Goal: Task Accomplishment & Management: Complete application form

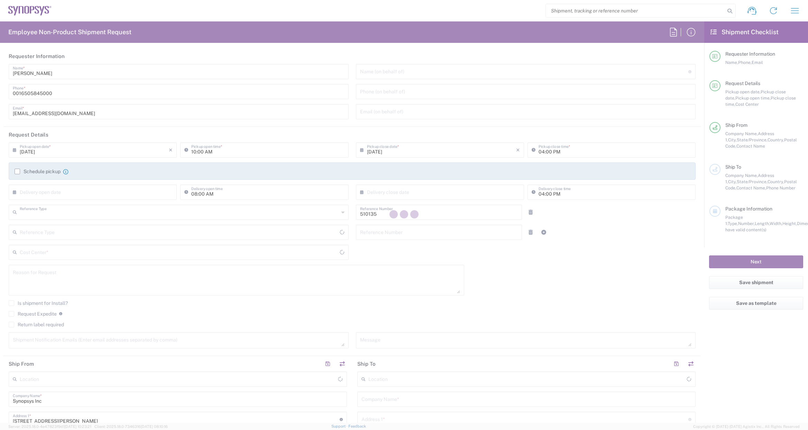
type input "Department"
type input "US01, SDG, OS, Eng 510135"
type input "[GEOGRAPHIC_DATA]"
type input "Delivered at Place"
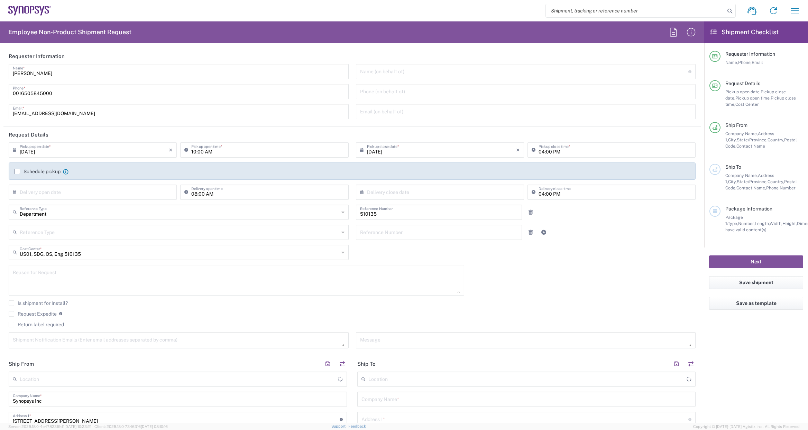
type input "[US_STATE]"
type input "[GEOGRAPHIC_DATA]"
type input "[GEOGRAPHIC_DATA] US8K"
click at [45, 192] on input "text" at bounding box center [94, 192] width 149 height 12
click at [83, 235] on span "9" at bounding box center [84, 235] width 10 height 10
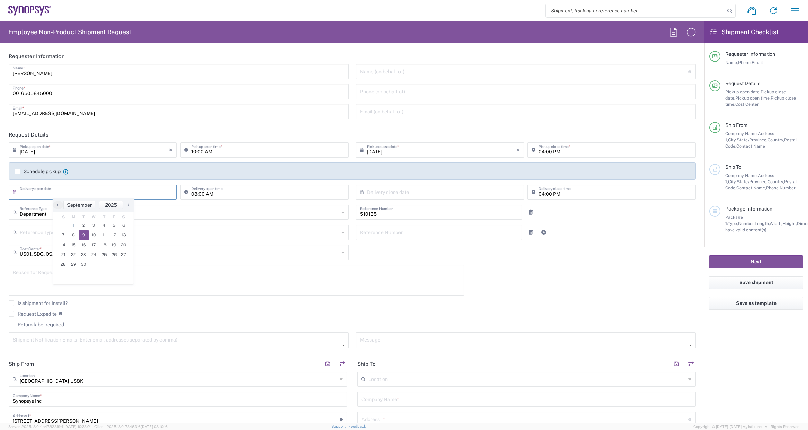
type input "[DATE]"
click at [402, 192] on input "text" at bounding box center [441, 192] width 149 height 12
click at [428, 233] on span "9" at bounding box center [428, 235] width 10 height 10
type input "[DATE]"
click at [61, 276] on textarea at bounding box center [236, 280] width 447 height 27
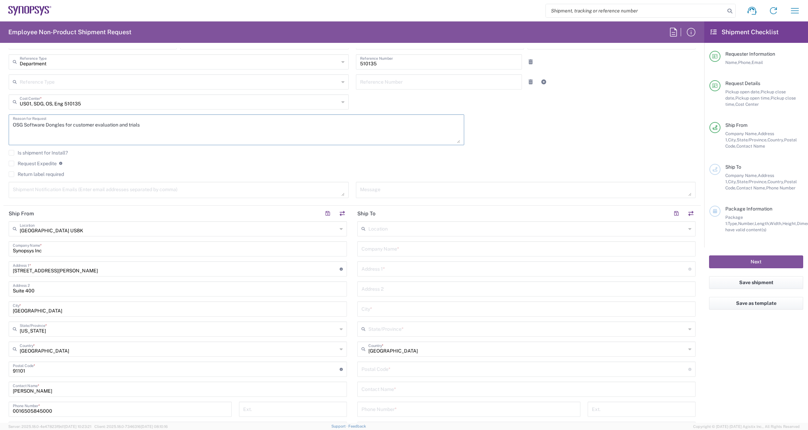
scroll to position [173, 0]
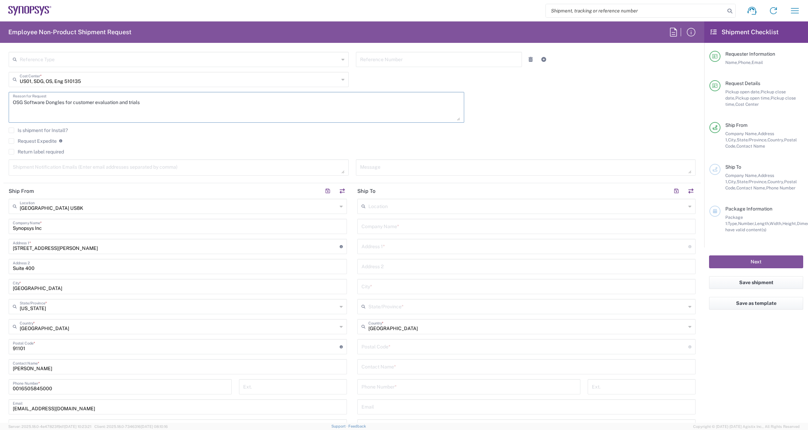
type textarea "OSG Software Dongles for customer evaluation and trials"
click at [403, 202] on input "text" at bounding box center [528, 206] width 318 height 12
click at [389, 229] on span "Seoul KR02" at bounding box center [523, 233] width 335 height 11
type input "Seoul KR02"
type input "[PERSON_NAME] Synopsys Korea"
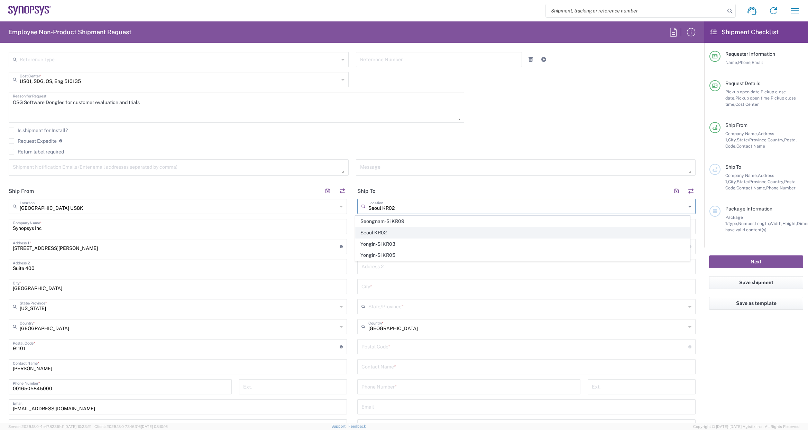
type input "N-5F [GEOGRAPHIC_DATA]"
type input "235 Pangyoyeok-ro Bundang-gu"
type input "Seongnam-si"
type input "[GEOGRAPHIC_DATA]"
type input "13494"
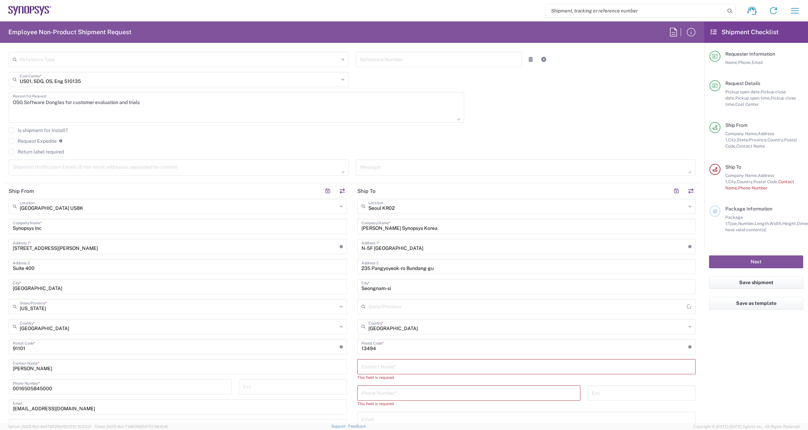
type input "Gyeonggi-do"
click at [410, 363] on input "text" at bounding box center [527, 367] width 330 height 12
type input "[PERSON_NAME]"
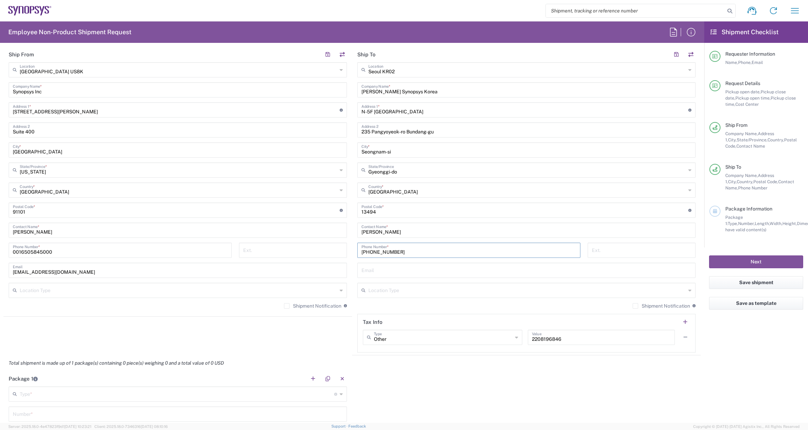
scroll to position [346, 0]
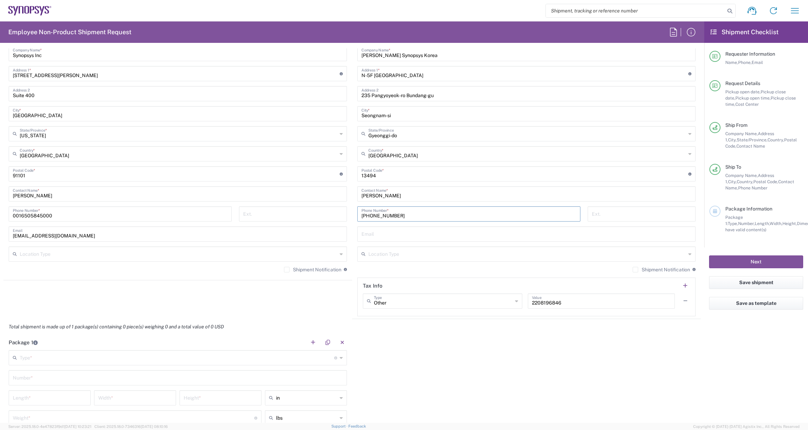
type input "[PHONE_NUMBER]"
click at [417, 256] on input "text" at bounding box center [528, 254] width 318 height 12
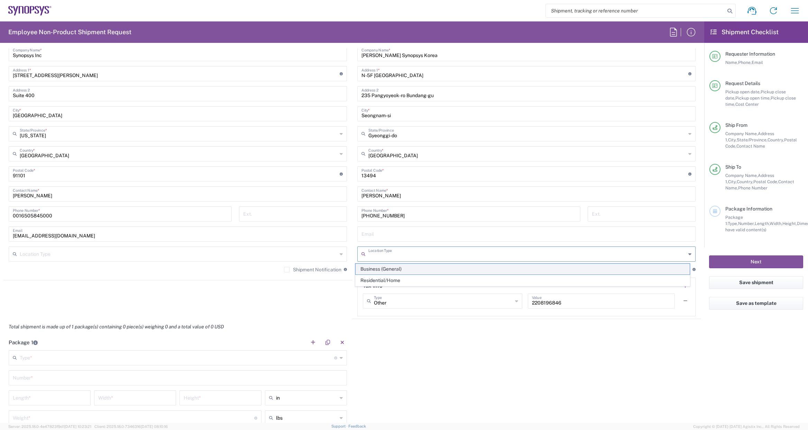
click at [409, 272] on span "Business (General)" at bounding box center [523, 269] width 335 height 11
type input "Business (General)"
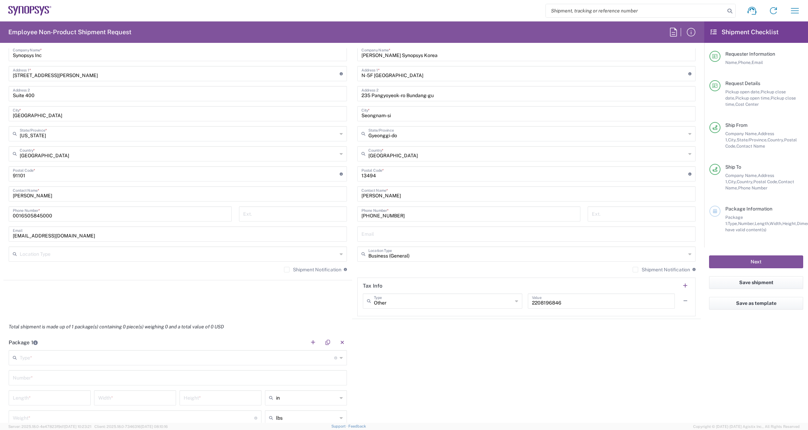
click at [149, 255] on input "text" at bounding box center [179, 254] width 318 height 12
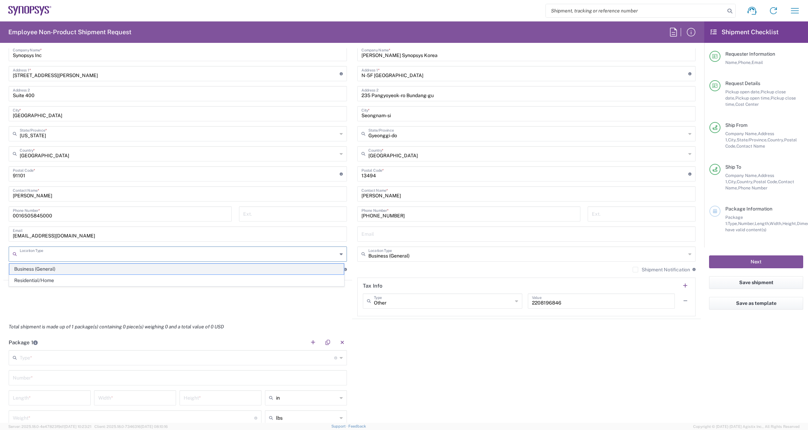
click at [110, 269] on span "Business (General)" at bounding box center [176, 269] width 335 height 11
type input "Business (General)"
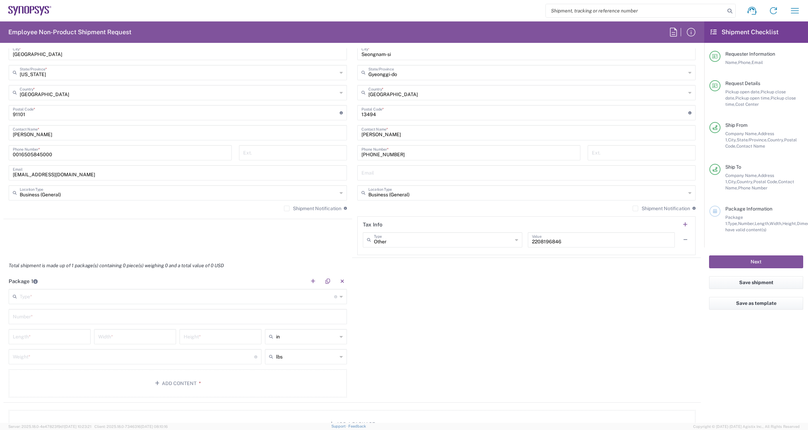
scroll to position [415, 0]
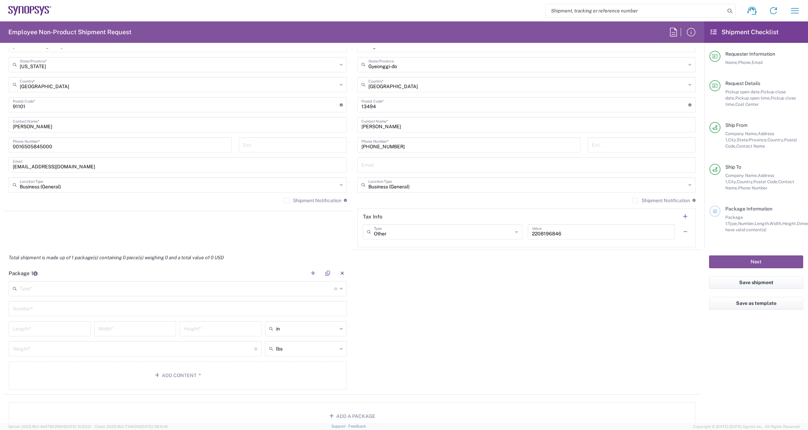
click at [137, 290] on input "text" at bounding box center [177, 288] width 315 height 12
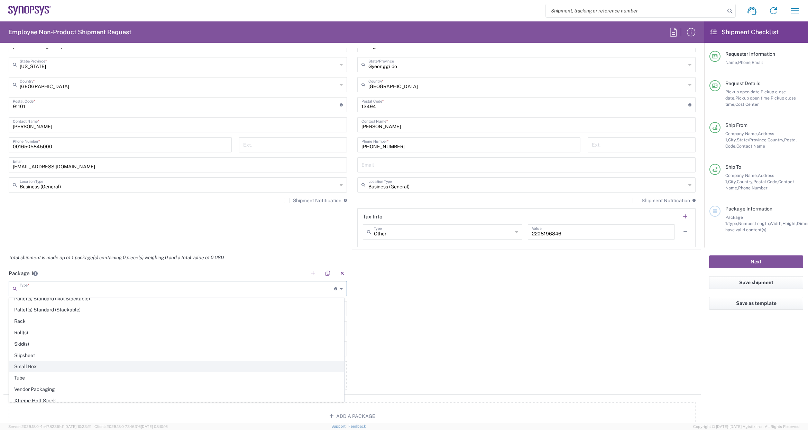
click at [39, 368] on span "Small Box" at bounding box center [176, 367] width 335 height 11
type input "Small Box"
type input "12.25"
type input "11"
type input "1.5"
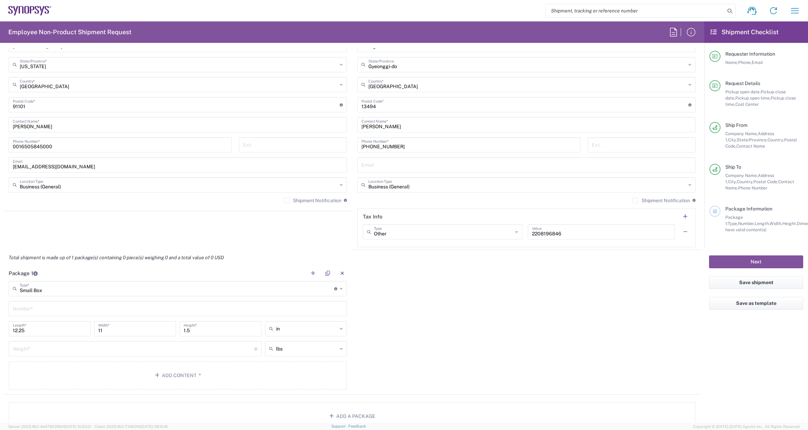
click at [60, 310] on input "text" at bounding box center [178, 308] width 330 height 12
type input "1"
click at [116, 350] on input "number" at bounding box center [134, 349] width 242 height 12
type input "1"
click at [163, 383] on button "Add Content *" at bounding box center [178, 376] width 338 height 28
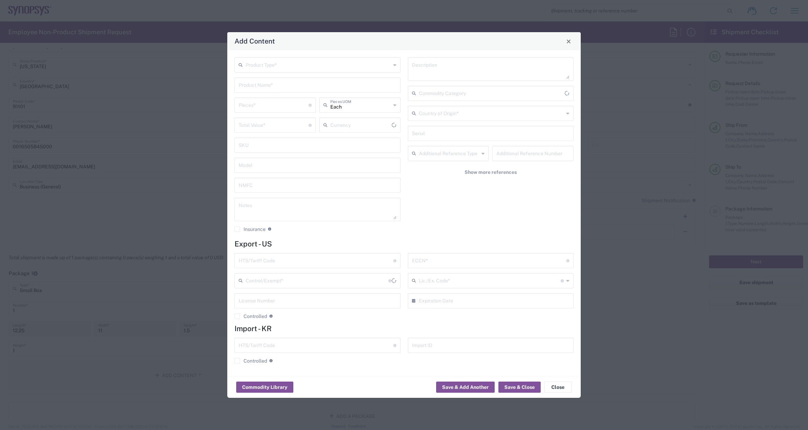
type input "US Dollar"
click at [267, 65] on input "text" at bounding box center [318, 64] width 145 height 12
click at [265, 88] on span "General Commodity" at bounding box center [317, 91] width 165 height 11
type input "General Commodity"
click at [265, 88] on input "text" at bounding box center [318, 85] width 158 height 12
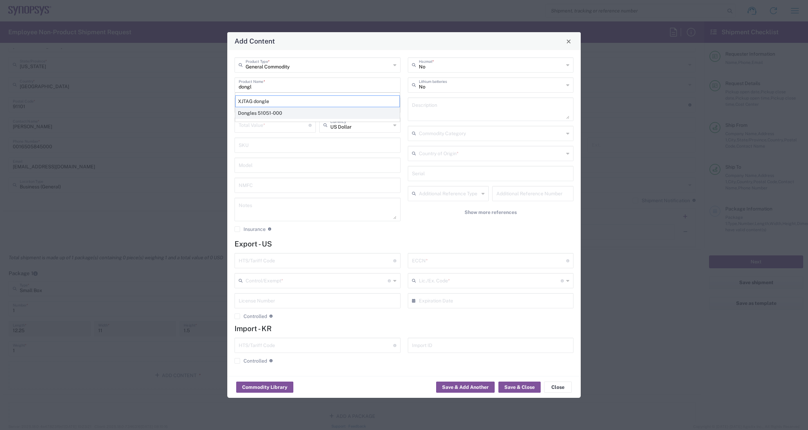
click at [265, 113] on div "Dongles 51051-000" at bounding box center [317, 113] width 165 height 12
type input "Dongles 51051-000"
type textarea "Dongles 51051-000"
type input "[GEOGRAPHIC_DATA]"
type input "8471.80.1000"
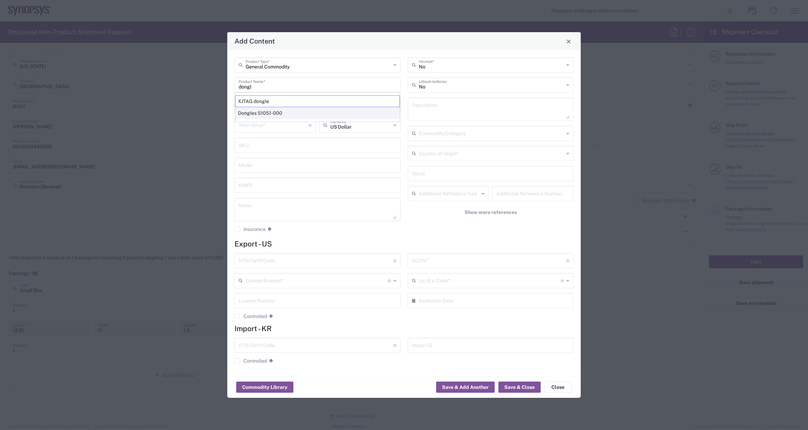
type input "BIS"
type input "EAR99"
type input "NLR - No License Required"
click at [265, 107] on input "number" at bounding box center [274, 105] width 70 height 12
type input "30"
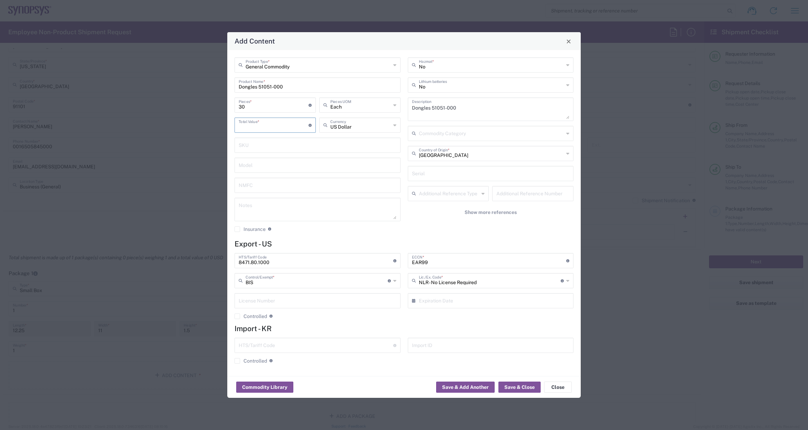
click at [264, 126] on input "number" at bounding box center [274, 125] width 70 height 12
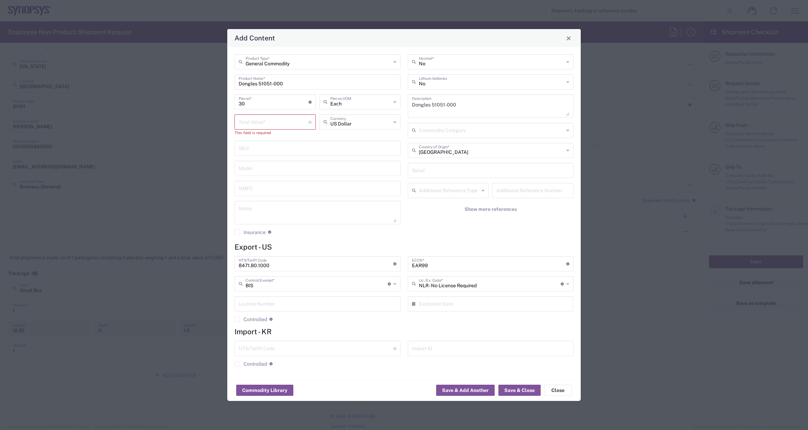
click at [264, 126] on input "number" at bounding box center [274, 122] width 70 height 12
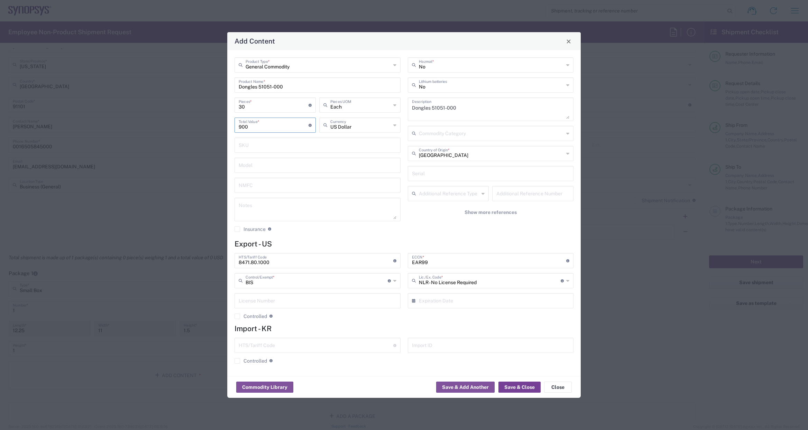
type input "900"
click at [518, 385] on button "Save & Close" at bounding box center [520, 387] width 42 height 11
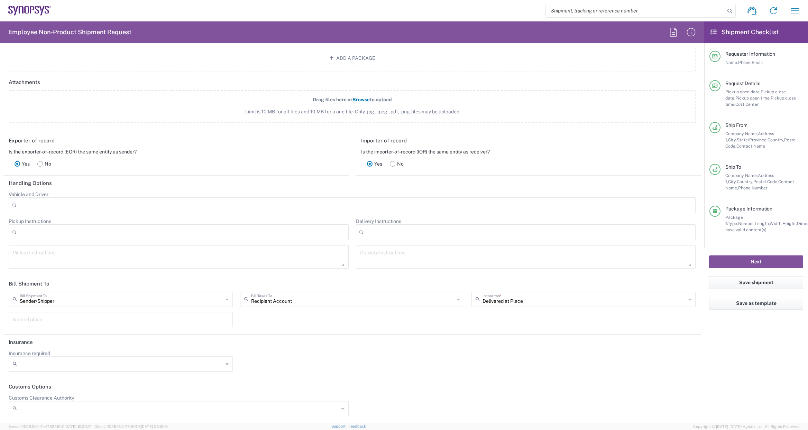
scroll to position [816, 0]
click at [345, 301] on input "text" at bounding box center [352, 298] width 203 height 12
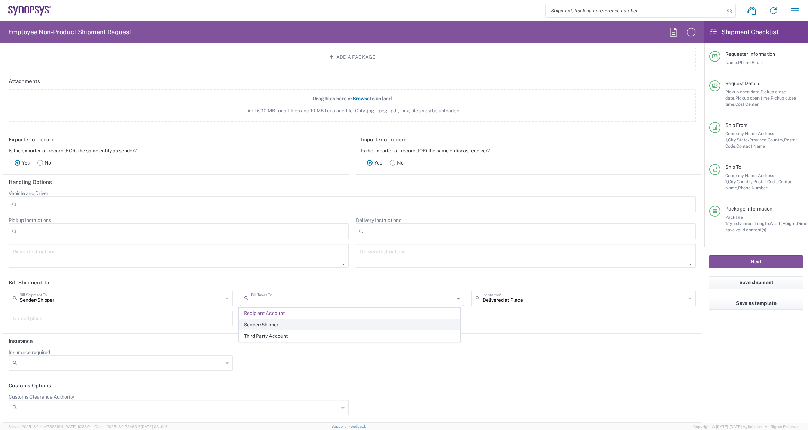
click at [300, 326] on span "Sender/Shipper" at bounding box center [349, 325] width 221 height 11
type input "Sender/Shipper"
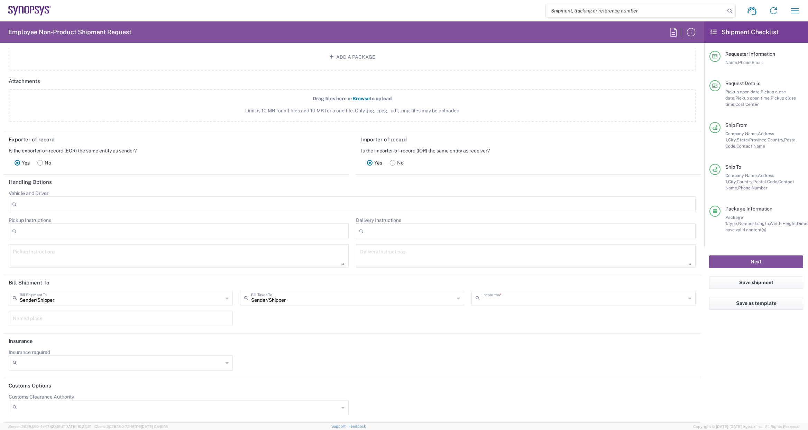
click at [535, 301] on input "text" at bounding box center [584, 298] width 203 height 12
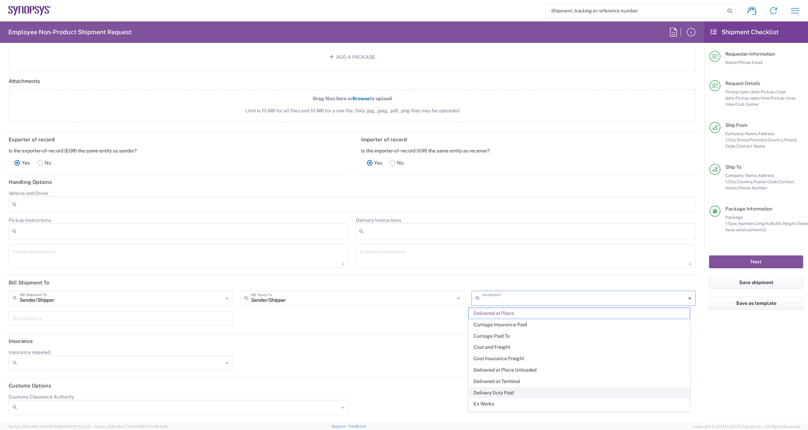
click at [526, 392] on span "Delivery Duty Paid" at bounding box center [579, 393] width 221 height 11
type input "Sender/Shipper"
type input "Delivery Duty Paid"
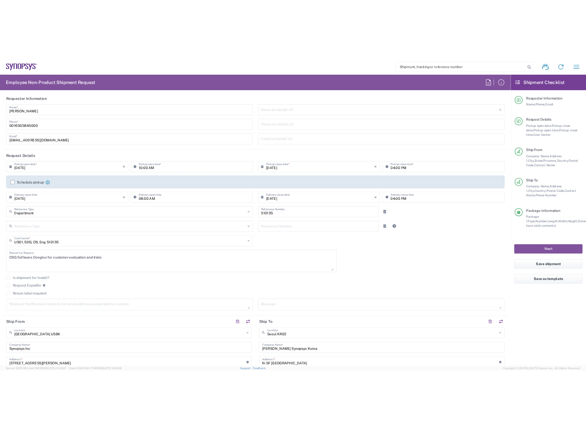
scroll to position [0, 0]
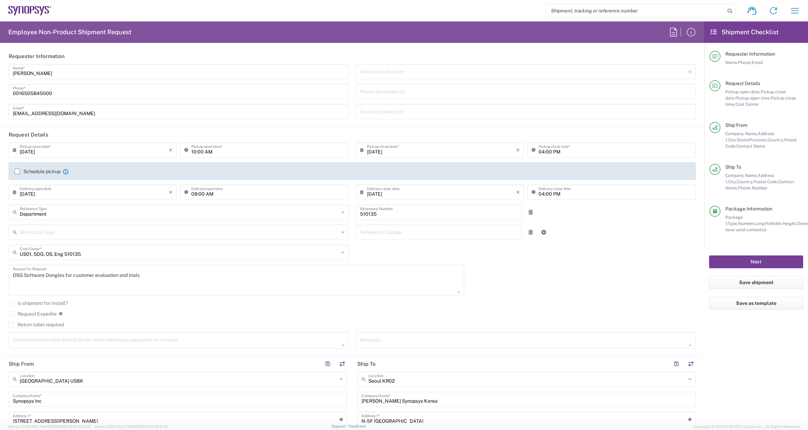
click at [750, 261] on button "Next" at bounding box center [756, 262] width 94 height 13
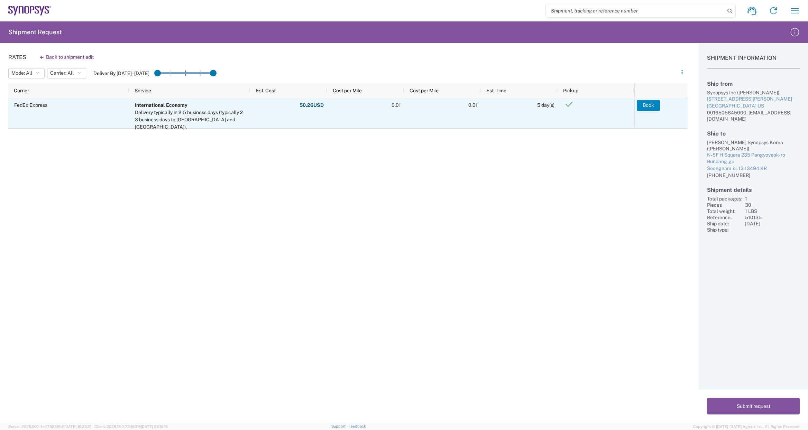
click at [646, 104] on button "Book" at bounding box center [648, 105] width 23 height 11
